Goal: Information Seeking & Learning: Learn about a topic

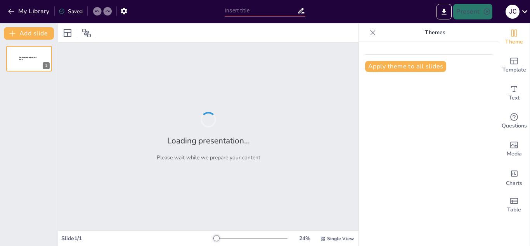
type input "Fundamentos de los Mecanismos de Acción Enzimática"
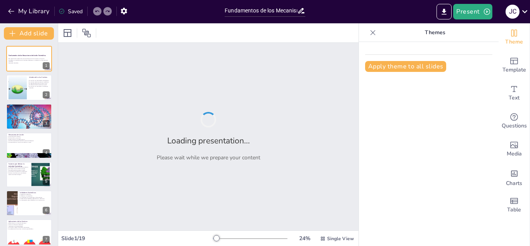
checkbox input "true"
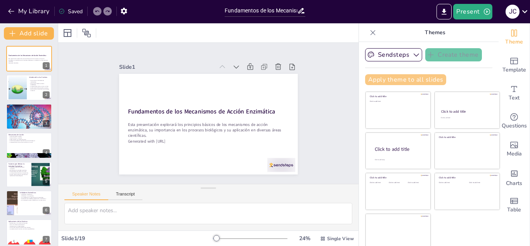
checkbox input "true"
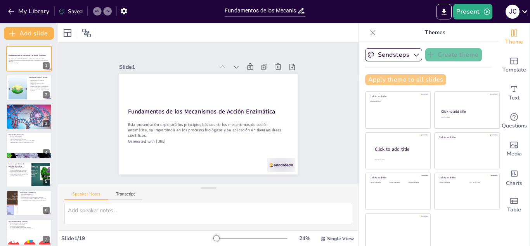
checkbox input "true"
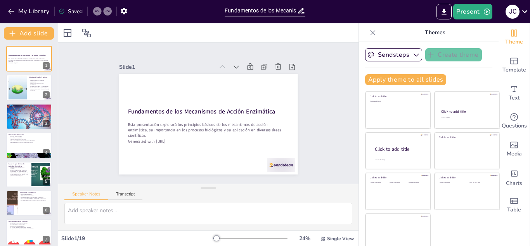
checkbox input "true"
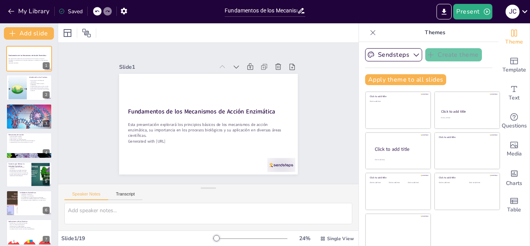
click at [369, 34] on icon at bounding box center [373, 33] width 8 height 8
checkbox input "true"
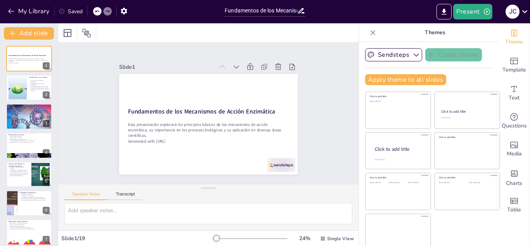
checkbox input "true"
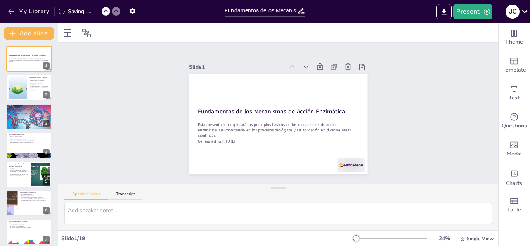
checkbox input "true"
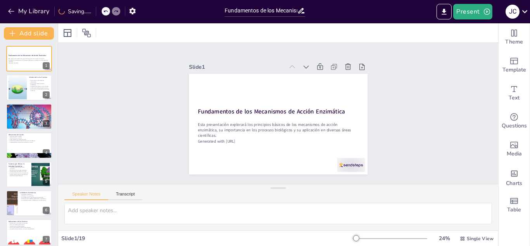
checkbox input "true"
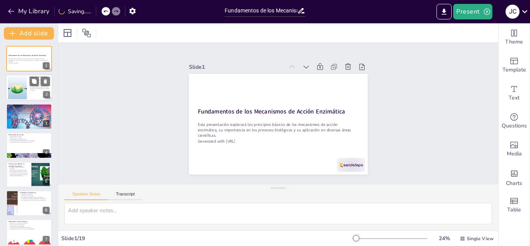
checkbox input "true"
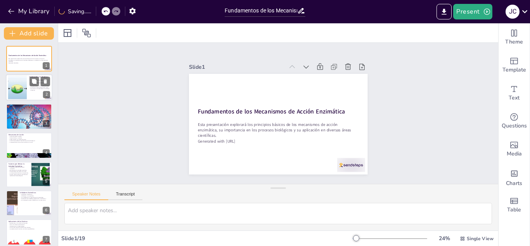
checkbox input "true"
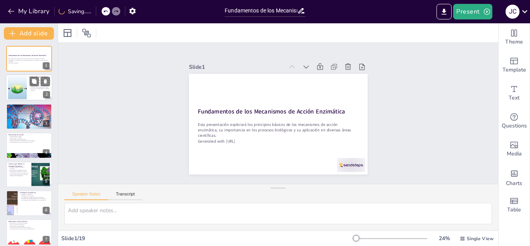
checkbox input "true"
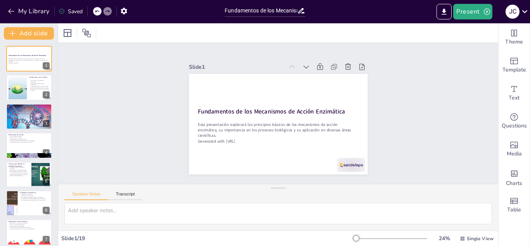
checkbox input "true"
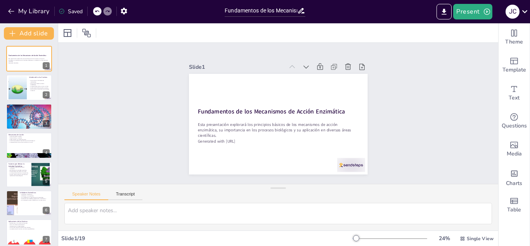
checkbox input "true"
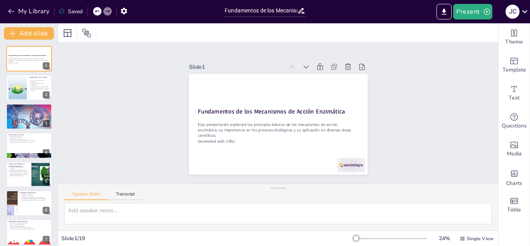
checkbox input "true"
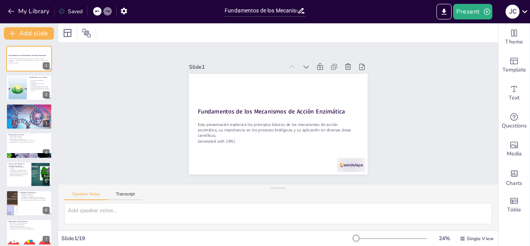
checkbox input "true"
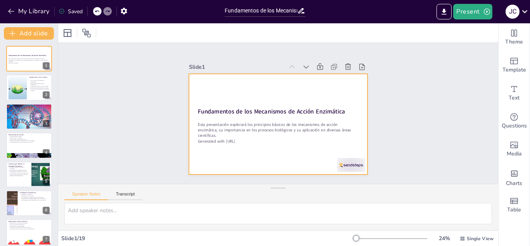
checkbox input "true"
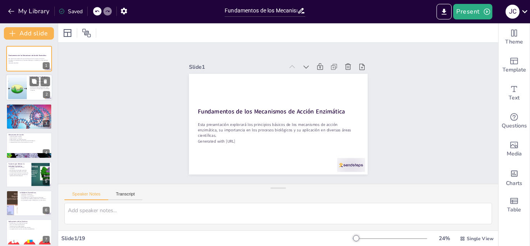
checkbox input "true"
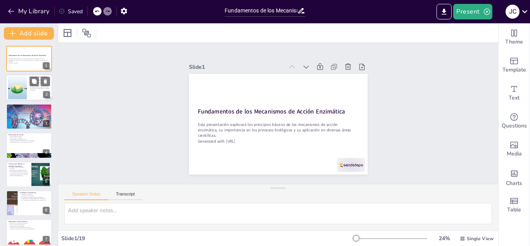
click at [17, 87] on div at bounding box center [17, 88] width 52 height 24
type textarea "Las enzimas son fundamentales en la biología, ya que catalizan reacciones quími…"
checkbox input "true"
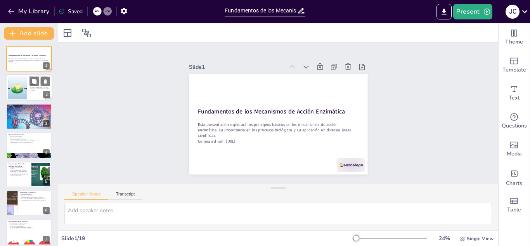
checkbox input "true"
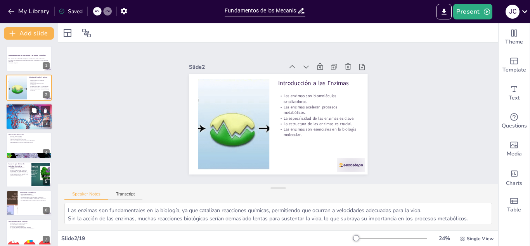
checkbox input "true"
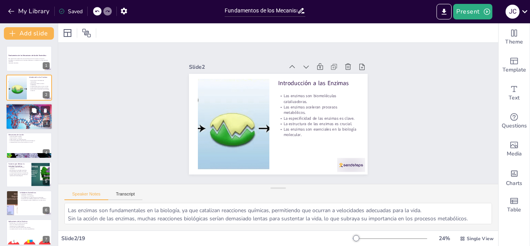
checkbox input "true"
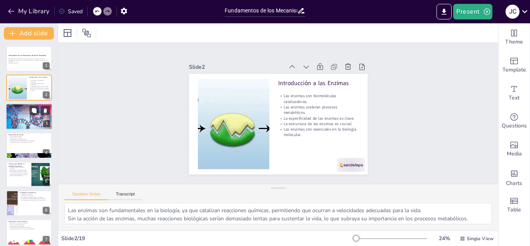
checkbox input "true"
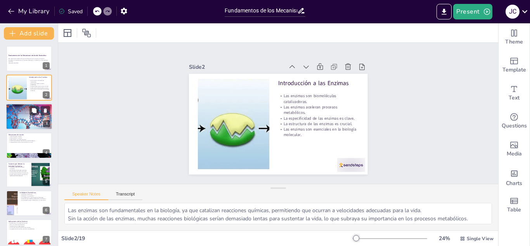
checkbox input "true"
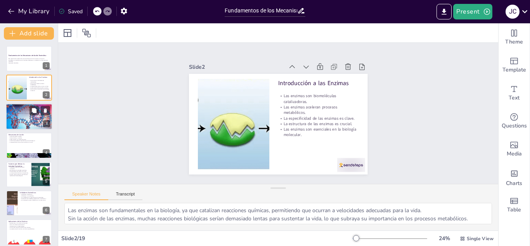
checkbox input "true"
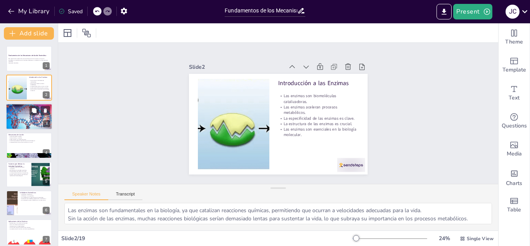
checkbox input "true"
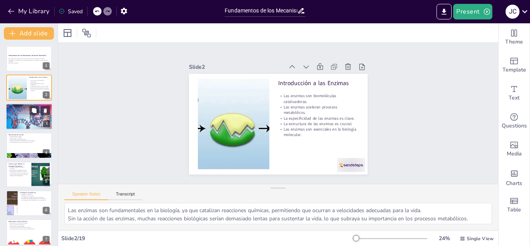
checkbox input "true"
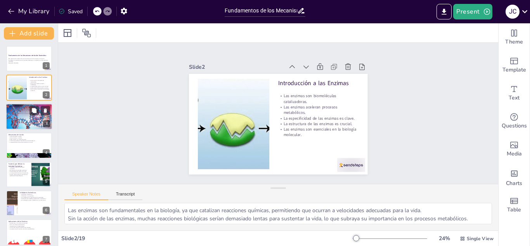
checkbox input "true"
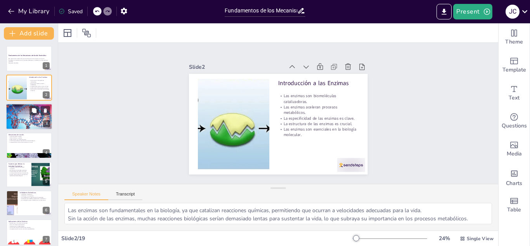
click at [17, 115] on div at bounding box center [29, 116] width 47 height 33
type textarea "El sitio activo es donde ocurre la reacción química, y su forma es crucial para…"
checkbox input "true"
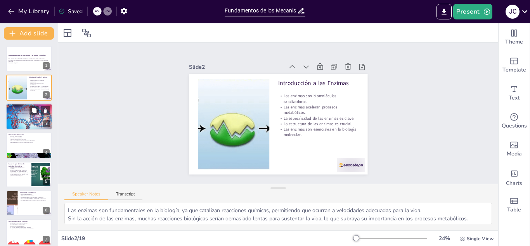
checkbox input "true"
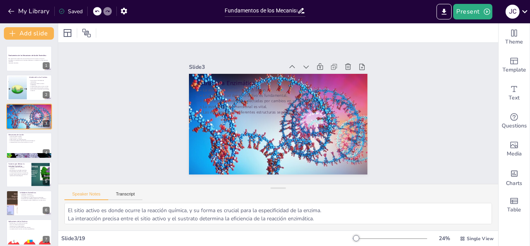
checkbox input "true"
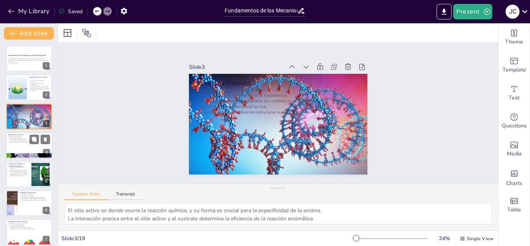
checkbox input "true"
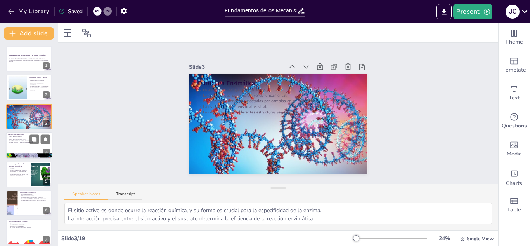
checkbox input "true"
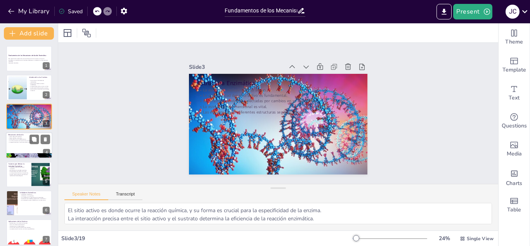
checkbox input "true"
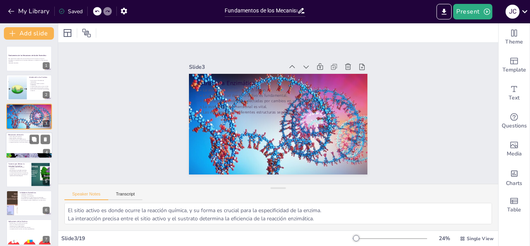
checkbox input "true"
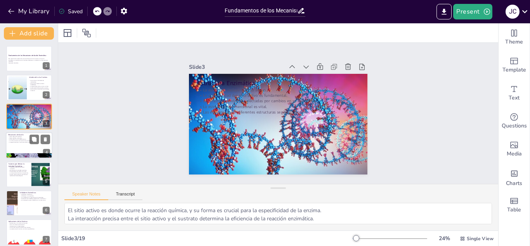
checkbox input "true"
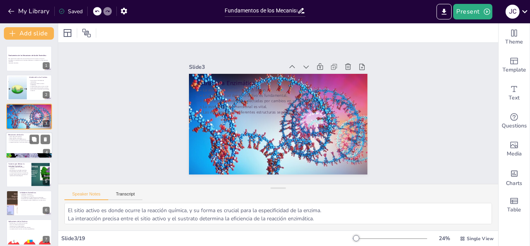
checkbox input "true"
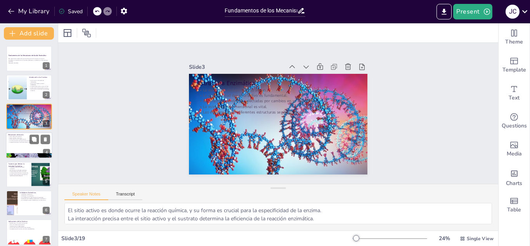
click at [16, 141] on p "La acción enzimática es esencial en procesos biológicos." at bounding box center [29, 141] width 42 height 2
type textarea "Esta teoría enfatiza la flexibilidad de la enzima y cómo se adapta al sustrato,…"
checkbox input "true"
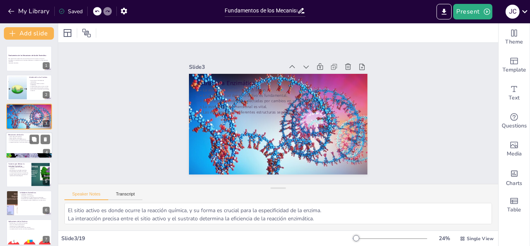
checkbox input "true"
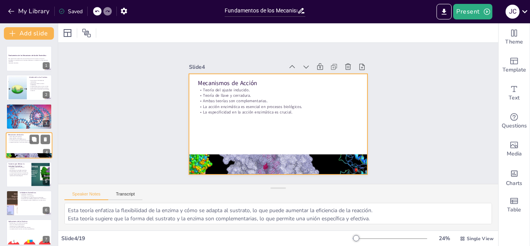
scroll to position [3, 0]
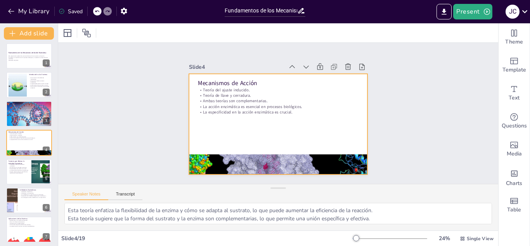
checkbox input "true"
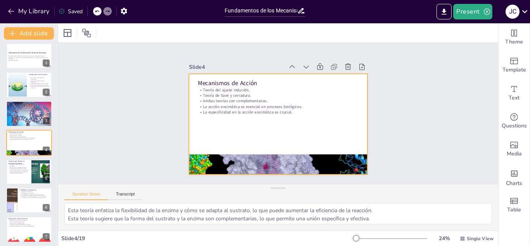
checkbox input "true"
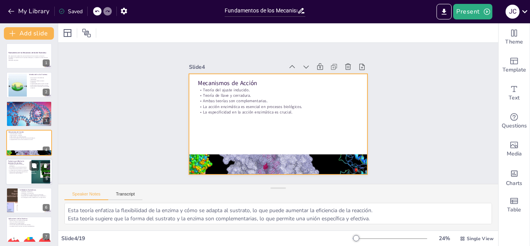
checkbox input "true"
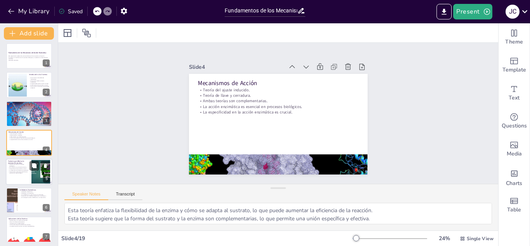
checkbox input "true"
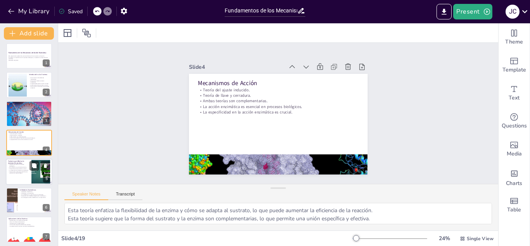
checkbox input "true"
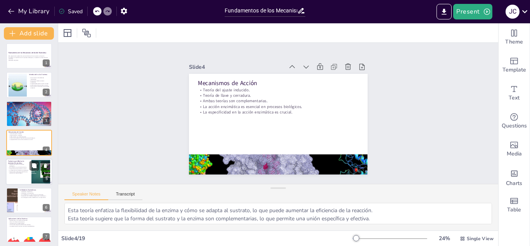
checkbox input "true"
click at [20, 167] on p "pH influye en la actividad enzimática." at bounding box center [18, 167] width 21 height 2
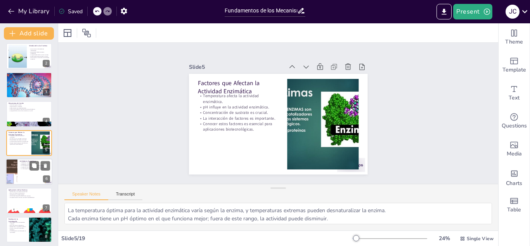
click at [23, 175] on div at bounding box center [29, 171] width 47 height 26
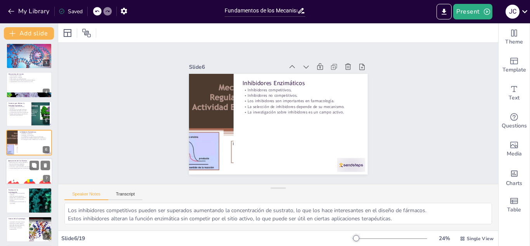
click at [16, 174] on div at bounding box center [29, 171] width 47 height 26
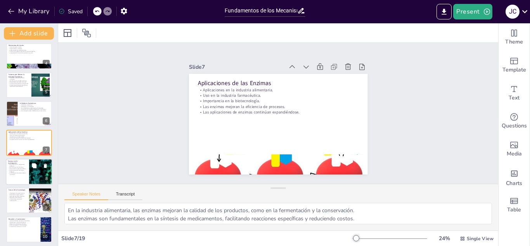
click at [16, 177] on div at bounding box center [29, 171] width 47 height 26
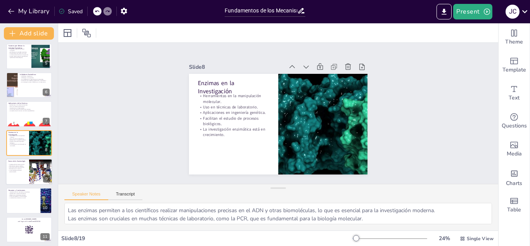
click at [17, 179] on div at bounding box center [29, 171] width 47 height 26
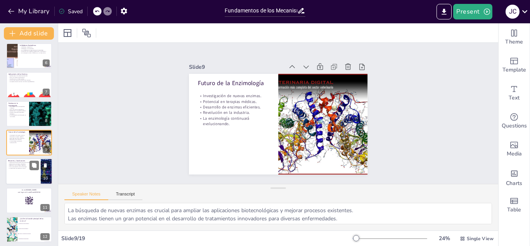
click at [18, 176] on div at bounding box center [29, 171] width 47 height 26
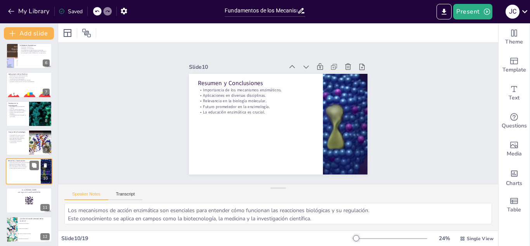
scroll to position [176, 0]
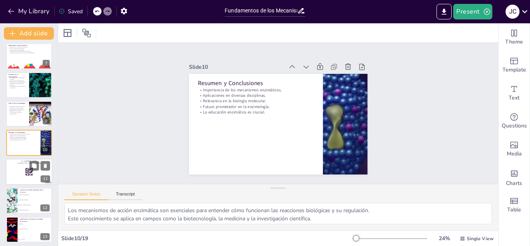
click at [28, 170] on rect at bounding box center [29, 171] width 9 height 9
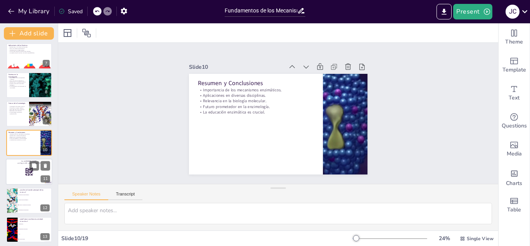
scroll to position [205, 0]
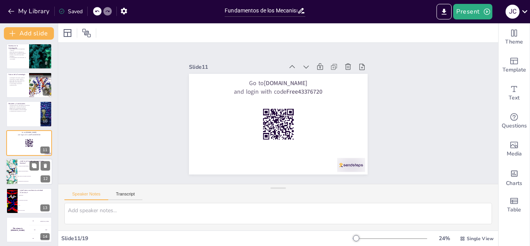
click at [19, 171] on span "Inhibir reacciones químicas" at bounding box center [35, 171] width 33 height 1
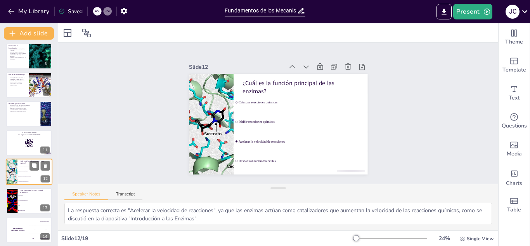
scroll to position [234, 0]
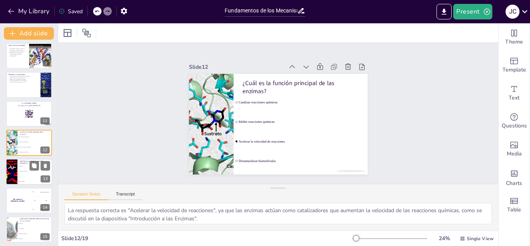
click at [21, 173] on li "Concentración de sustrato" at bounding box center [34, 170] width 35 height 5
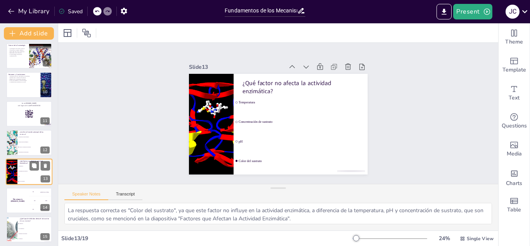
scroll to position [262, 0]
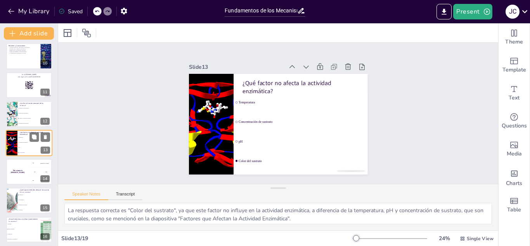
click at [21, 173] on div "The winner is [PERSON_NAME]" at bounding box center [17, 172] width 23 height 26
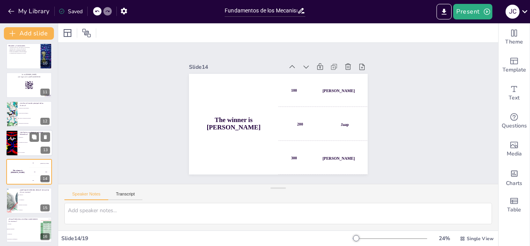
scroll to position [292, 0]
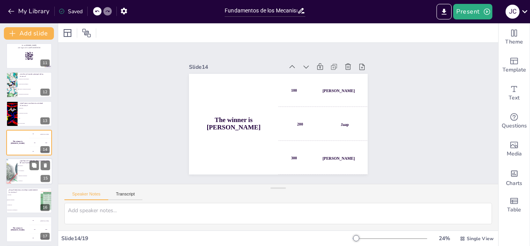
click at [18, 173] on li "No competitivo" at bounding box center [34, 170] width 35 height 5
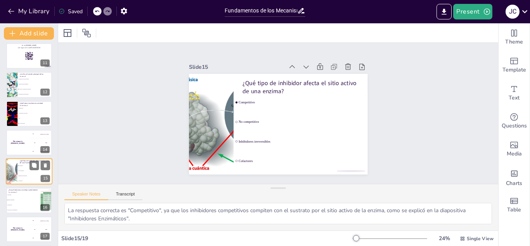
scroll to position [320, 0]
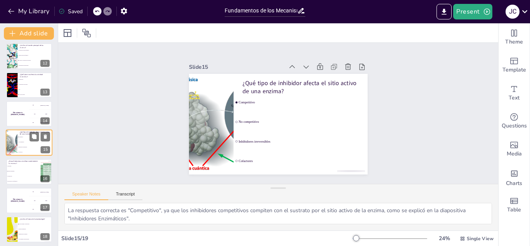
click at [18, 173] on li "Industria alimentaria" at bounding box center [23, 170] width 35 height 5
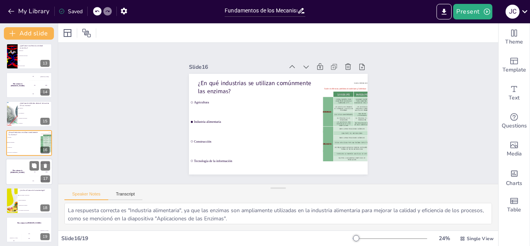
click at [18, 173] on div "The winner is [PERSON_NAME]" at bounding box center [17, 171] width 23 height 26
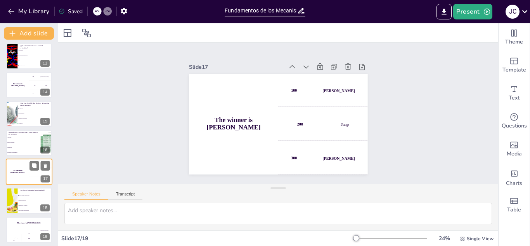
scroll to position [352, 0]
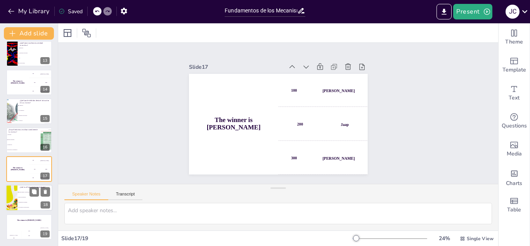
click at [17, 196] on div at bounding box center [11, 198] width 26 height 26
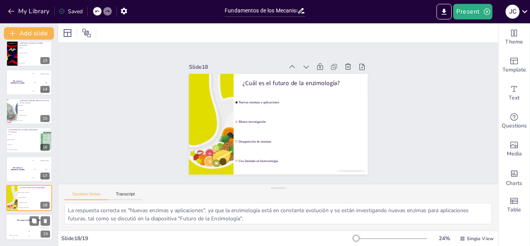
click at [19, 222] on div "The winner is [PERSON_NAME]" at bounding box center [29, 219] width 47 height 13
